Goal: Information Seeking & Learning: Learn about a topic

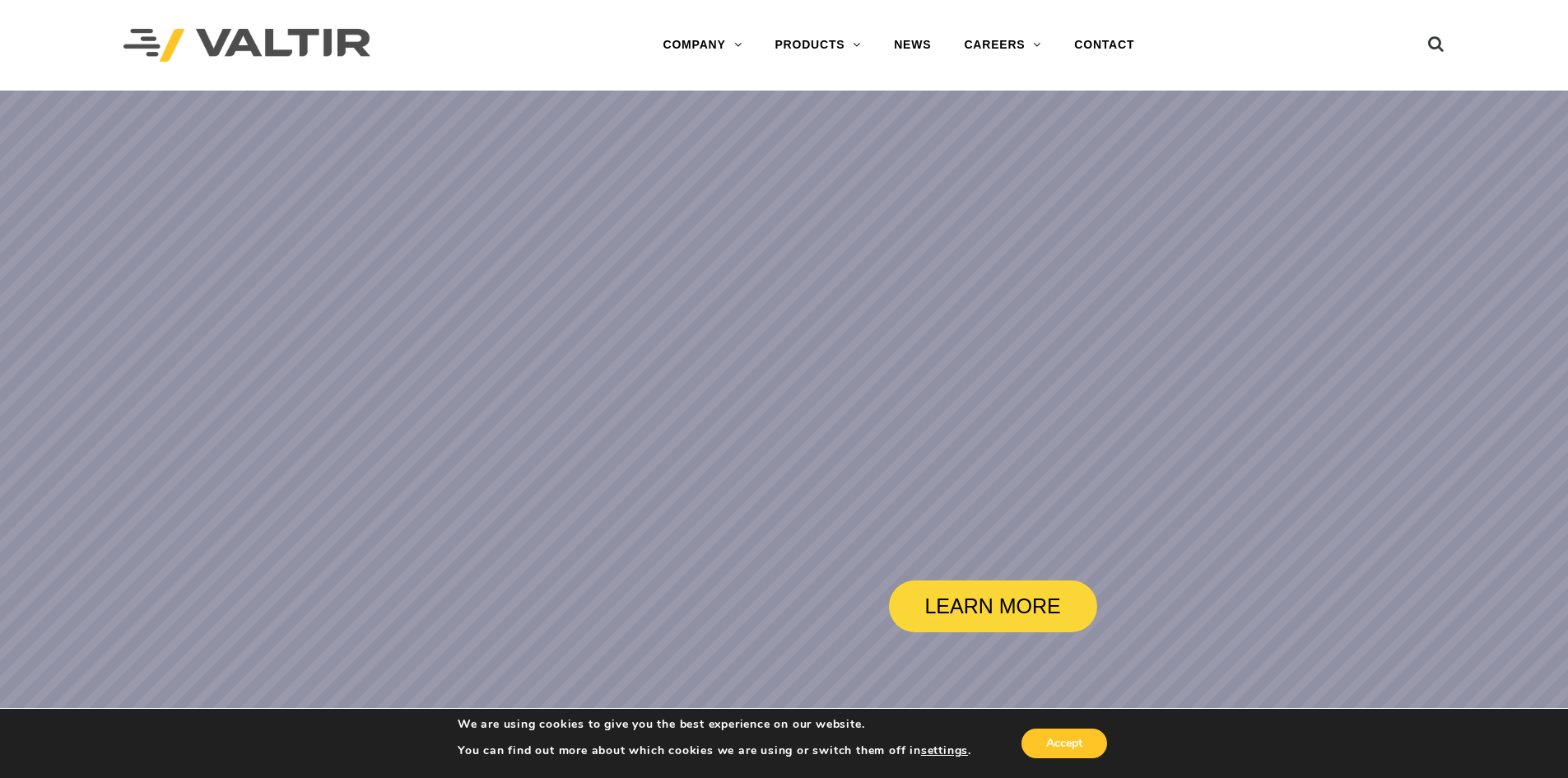
click at [1426, 53] on ul at bounding box center [1414, 45] width 62 height 29
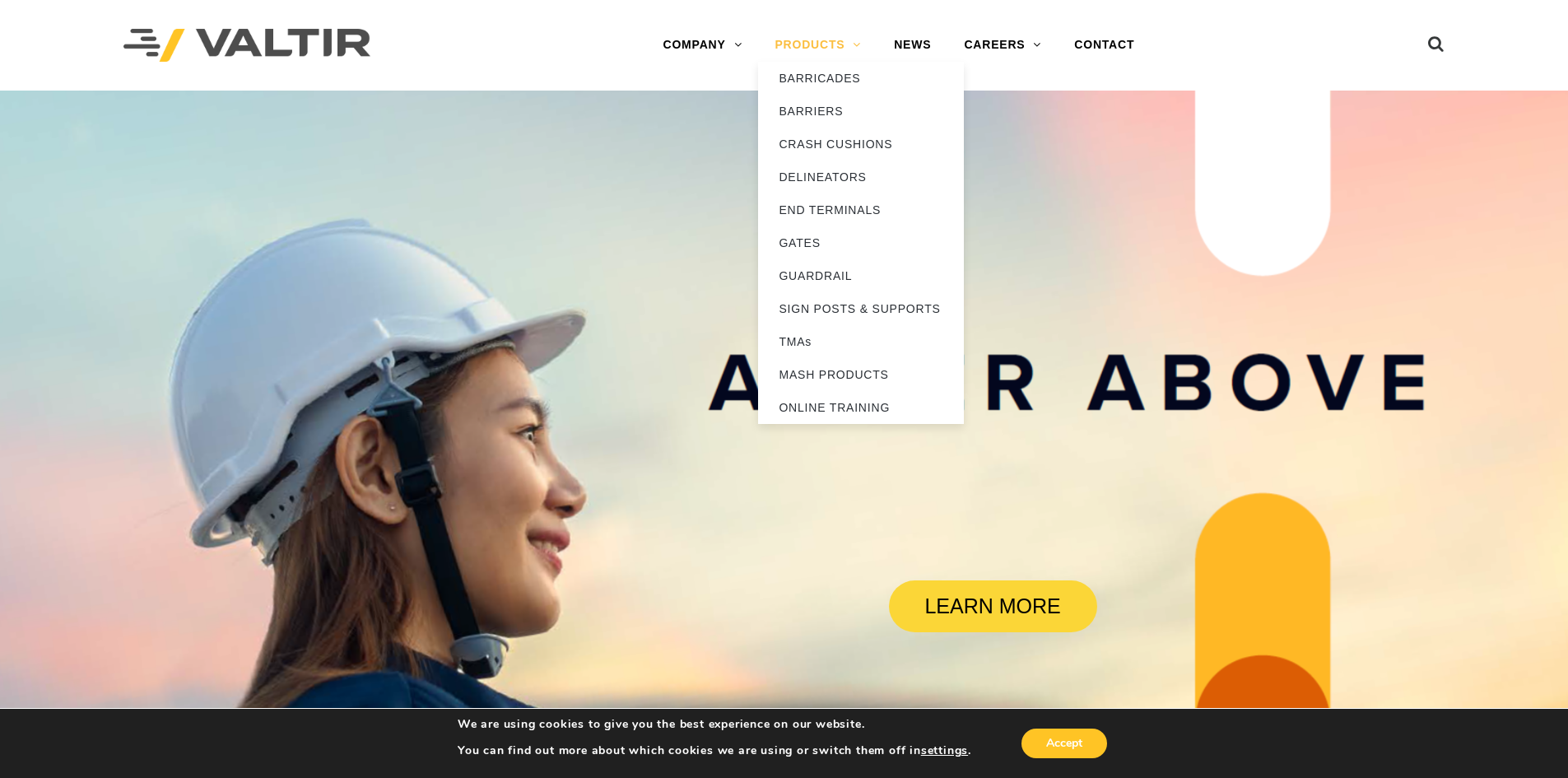
click at [824, 55] on link "PRODUCTS" at bounding box center [818, 45] width 119 height 33
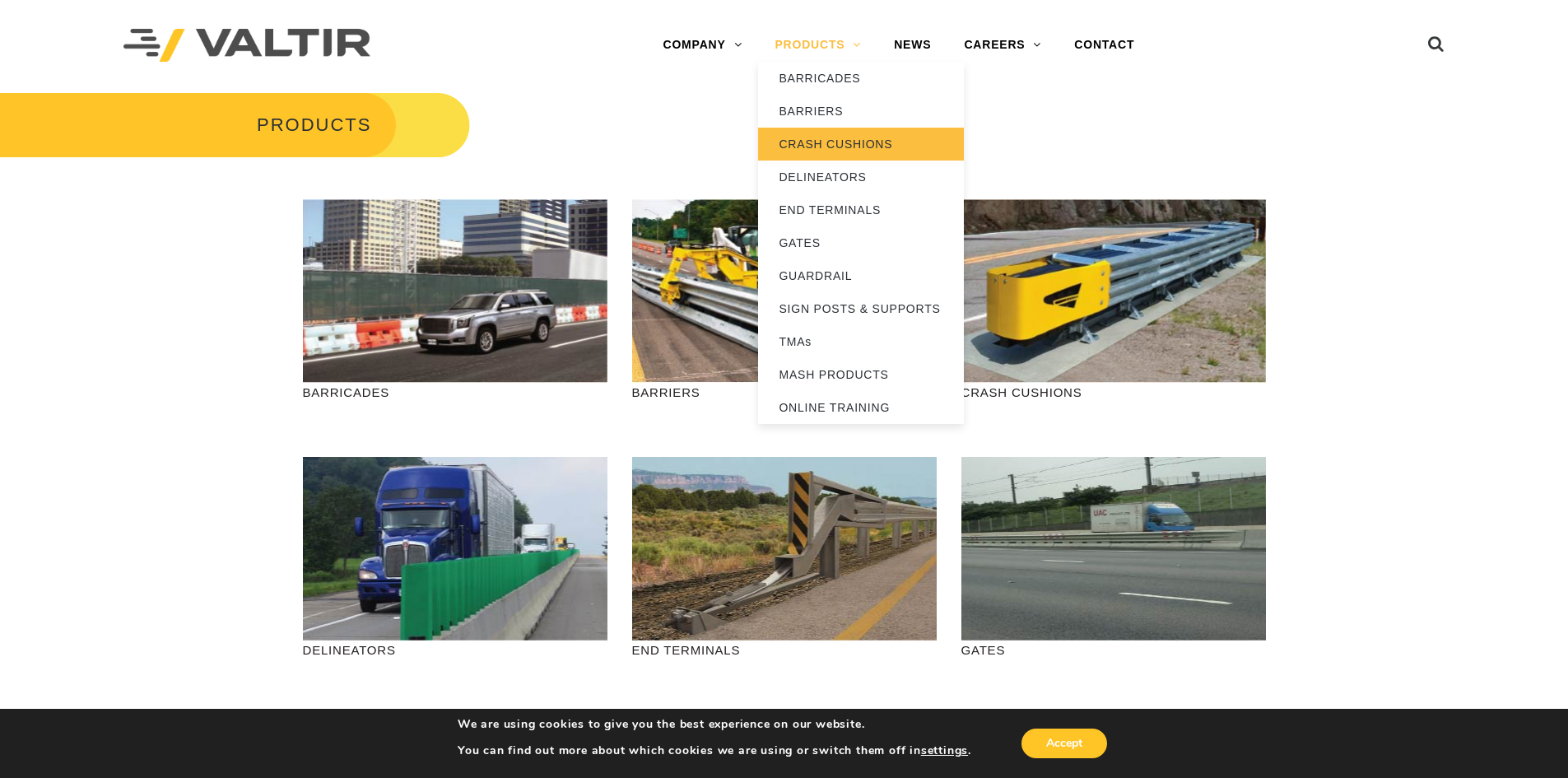
click at [832, 146] on link "CRASH CUSHIONS" at bounding box center [861, 144] width 205 height 33
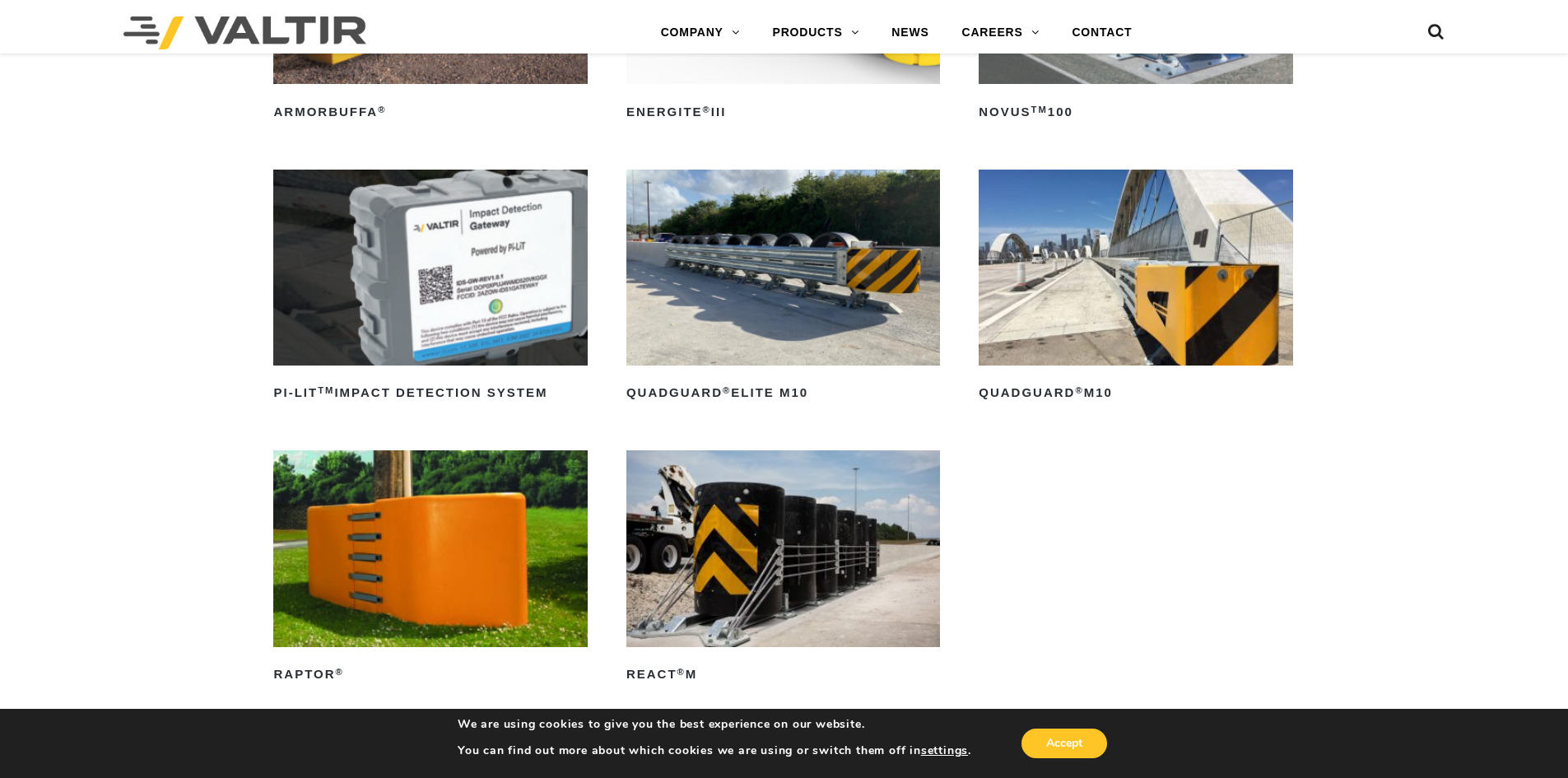
scroll to position [493, 0]
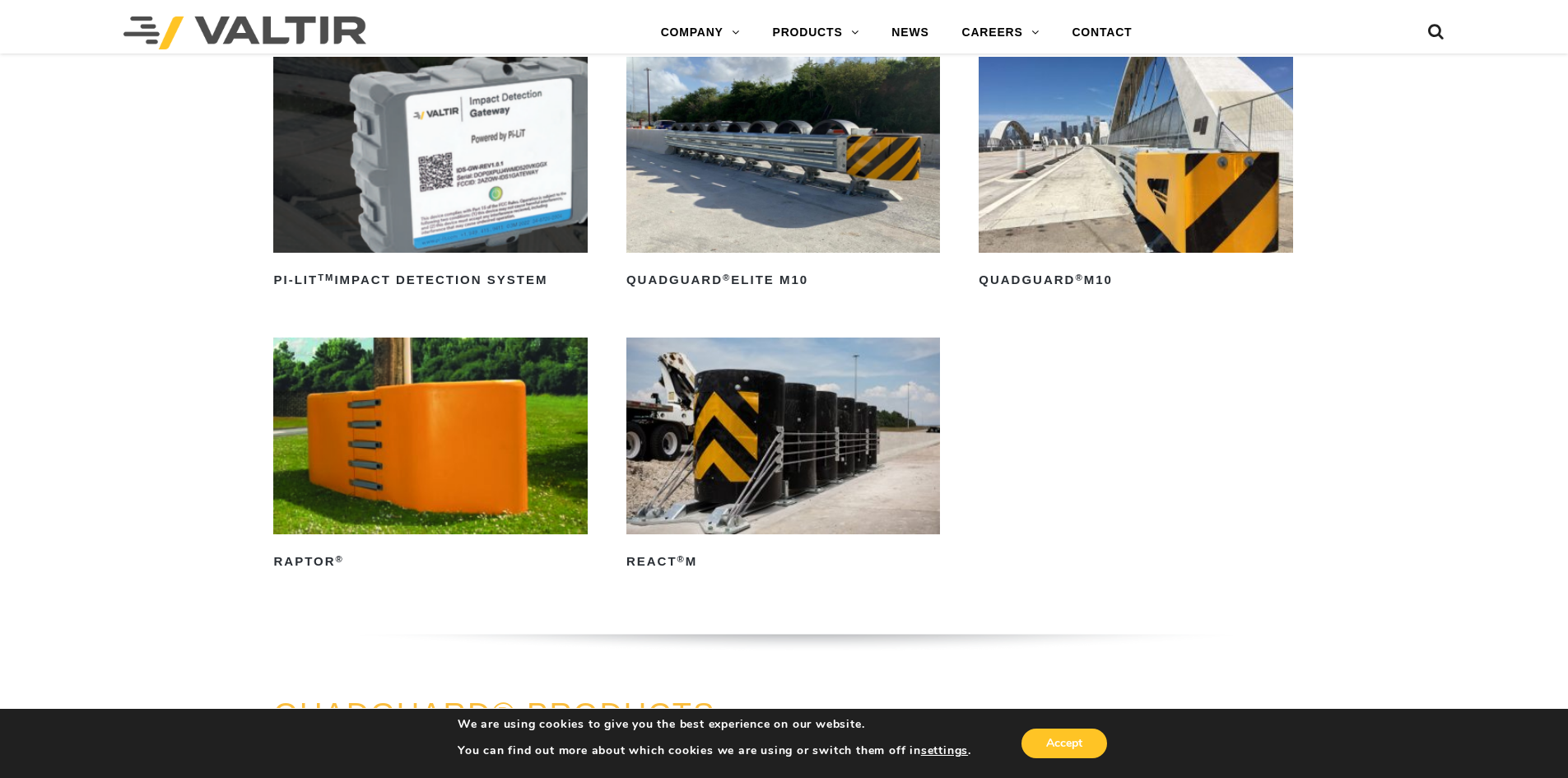
click at [758, 265] on link "QuadGuard ® Elite M10" at bounding box center [784, 175] width 313 height 237
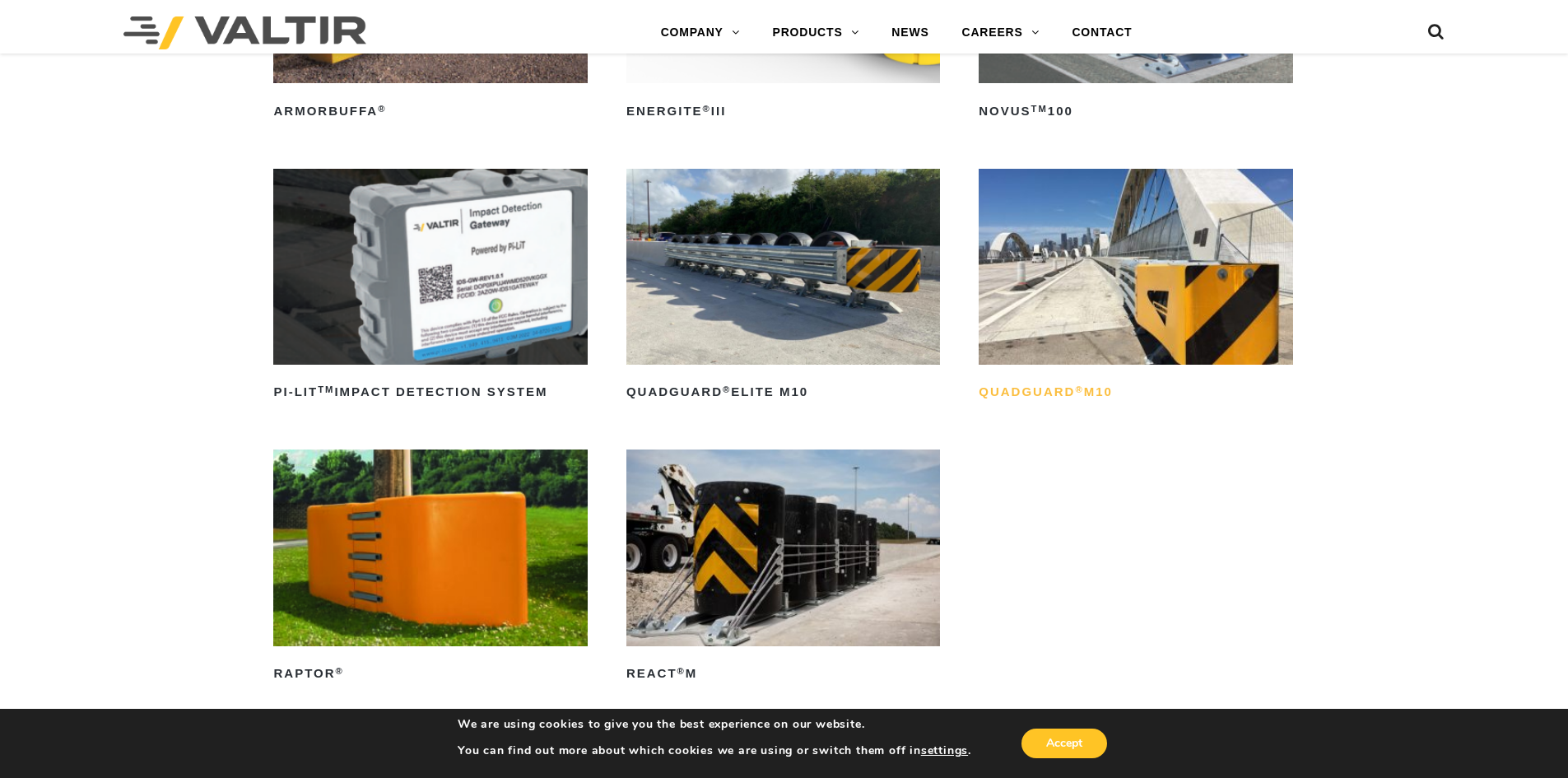
scroll to position [412, 0]
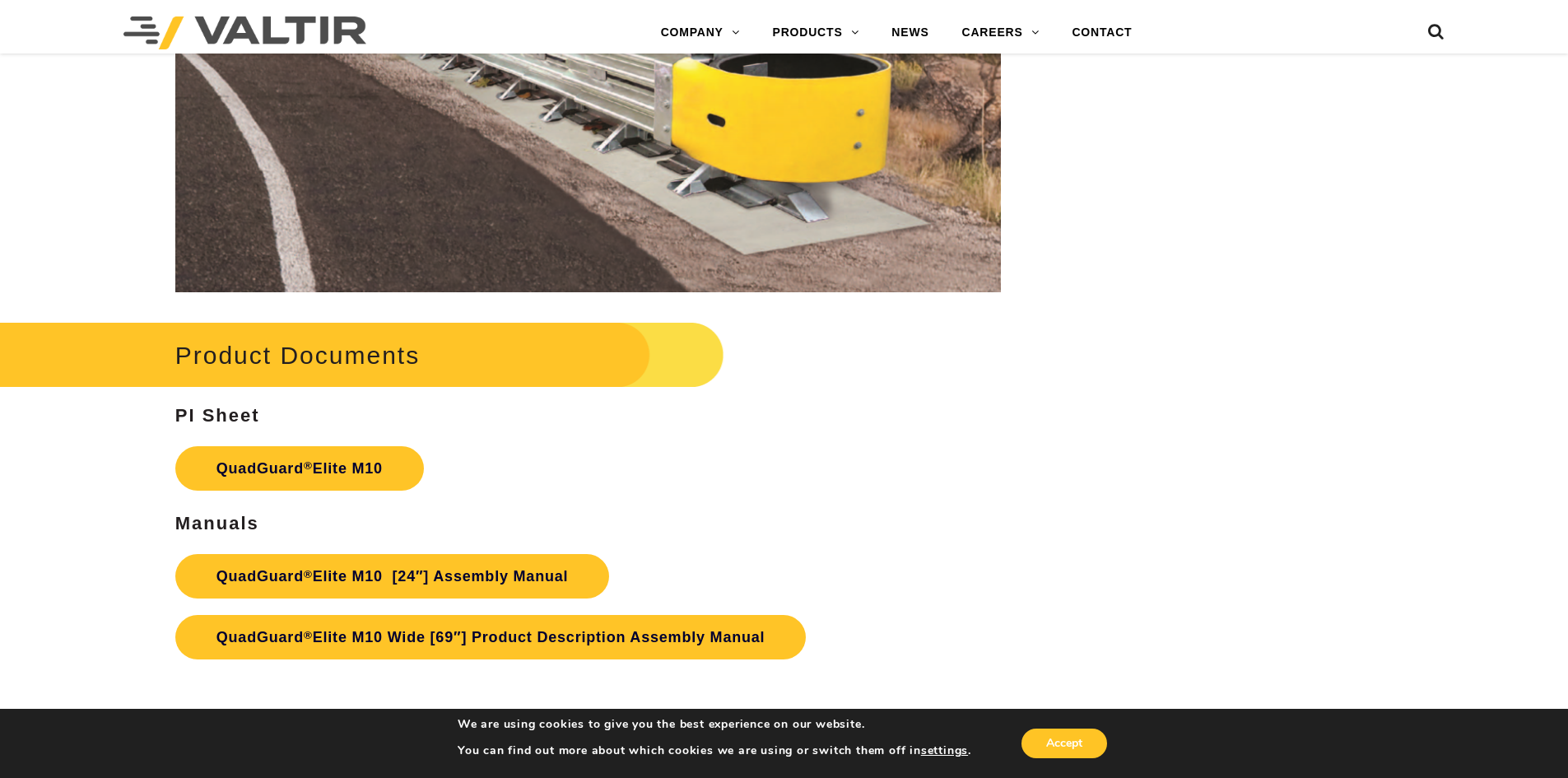
scroll to position [8626, 0]
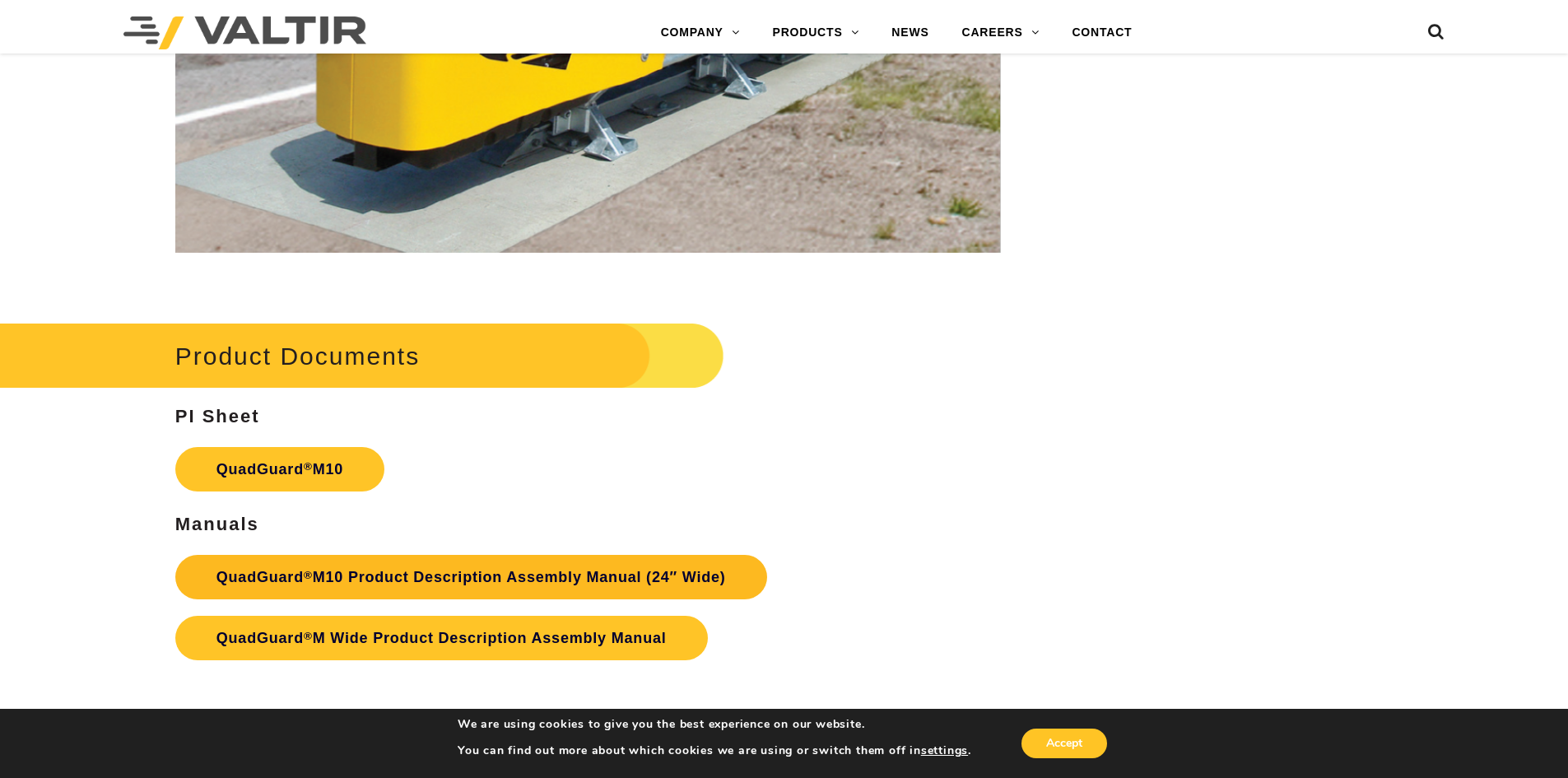
scroll to position [6007, 0]
